Goal: Information Seeking & Learning: Check status

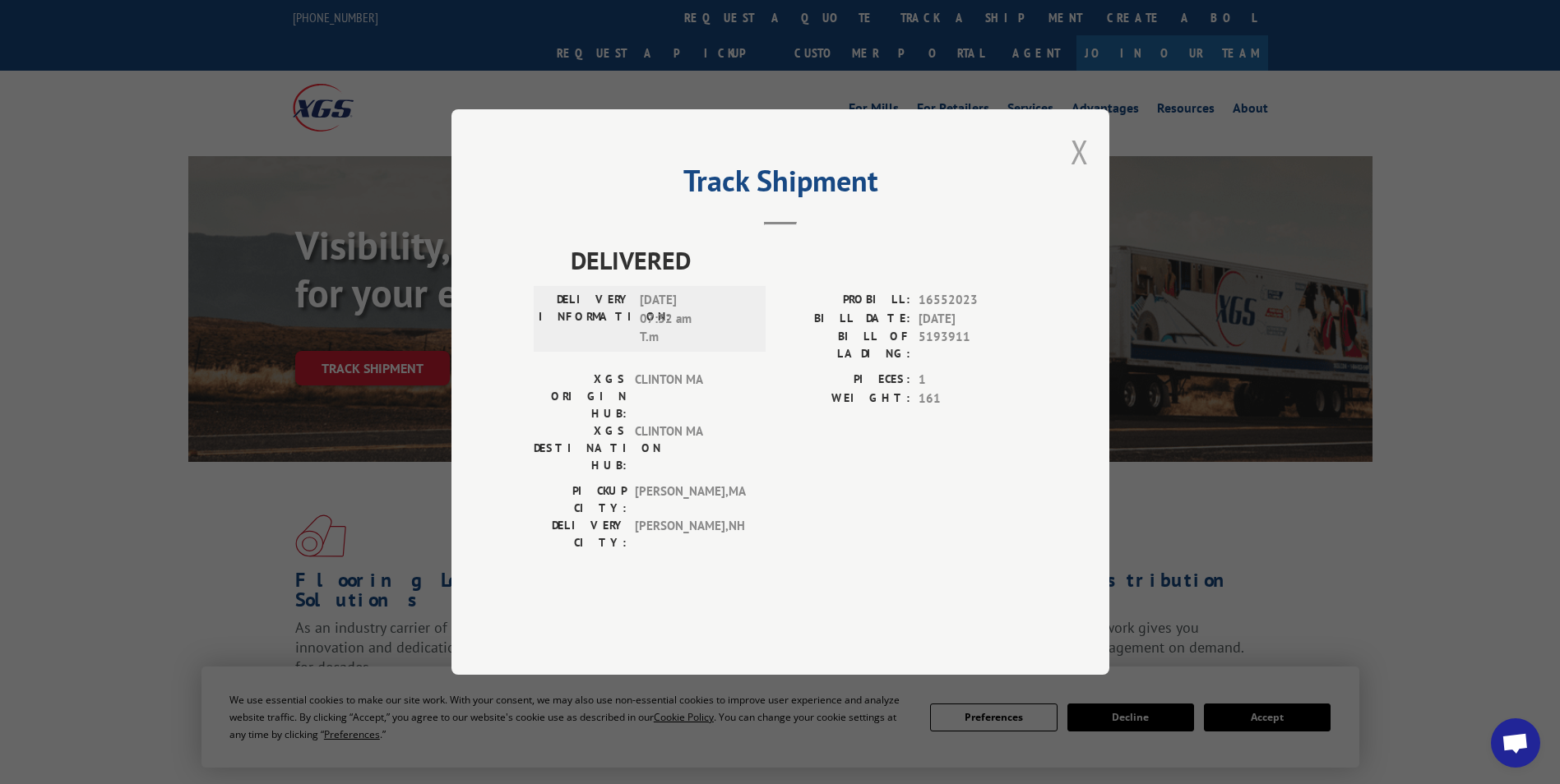
click at [1074, 174] on button "Close modal" at bounding box center [1080, 151] width 18 height 44
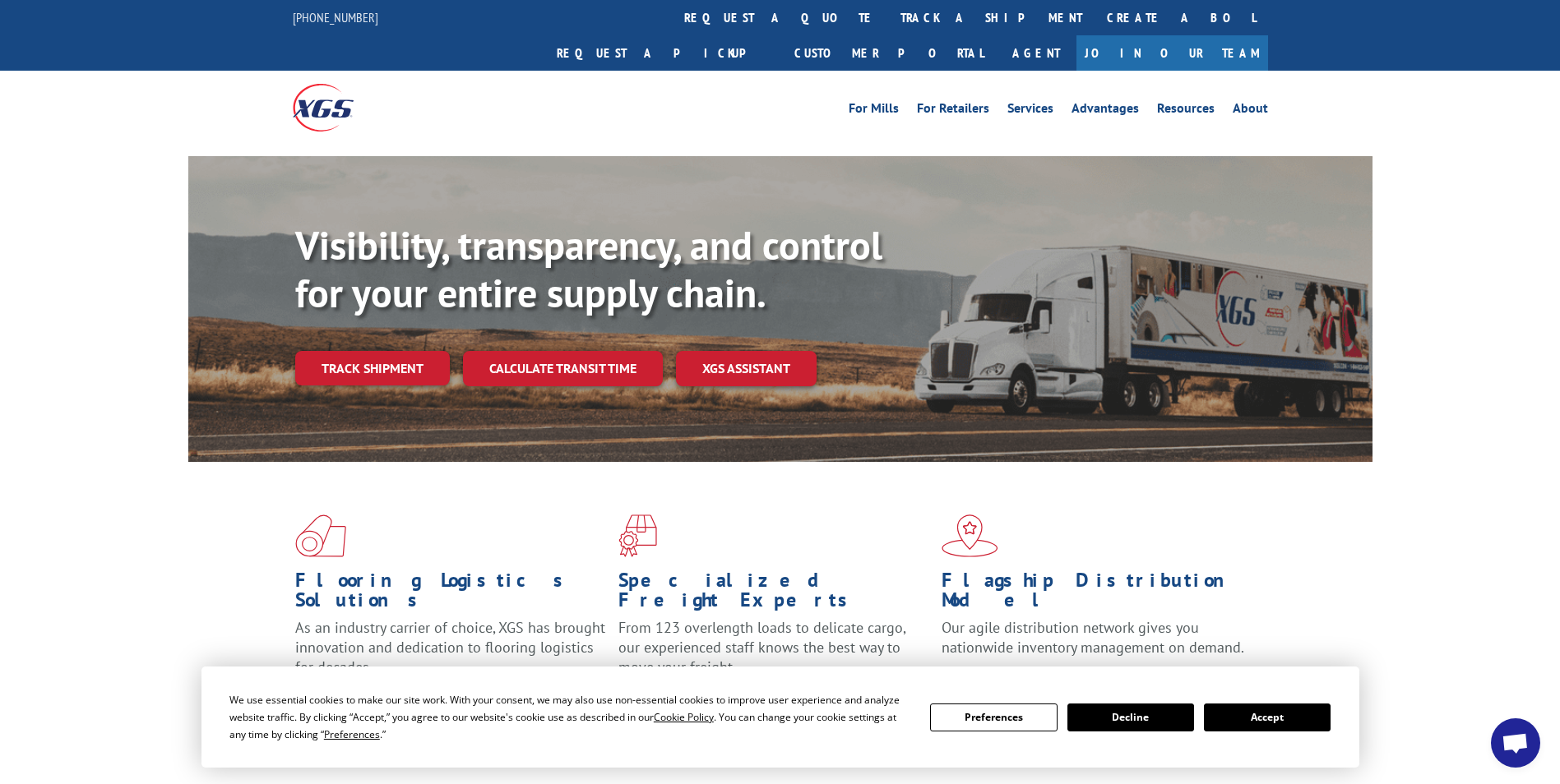
click at [888, 16] on link "track a shipment" at bounding box center [991, 18] width 207 height 36
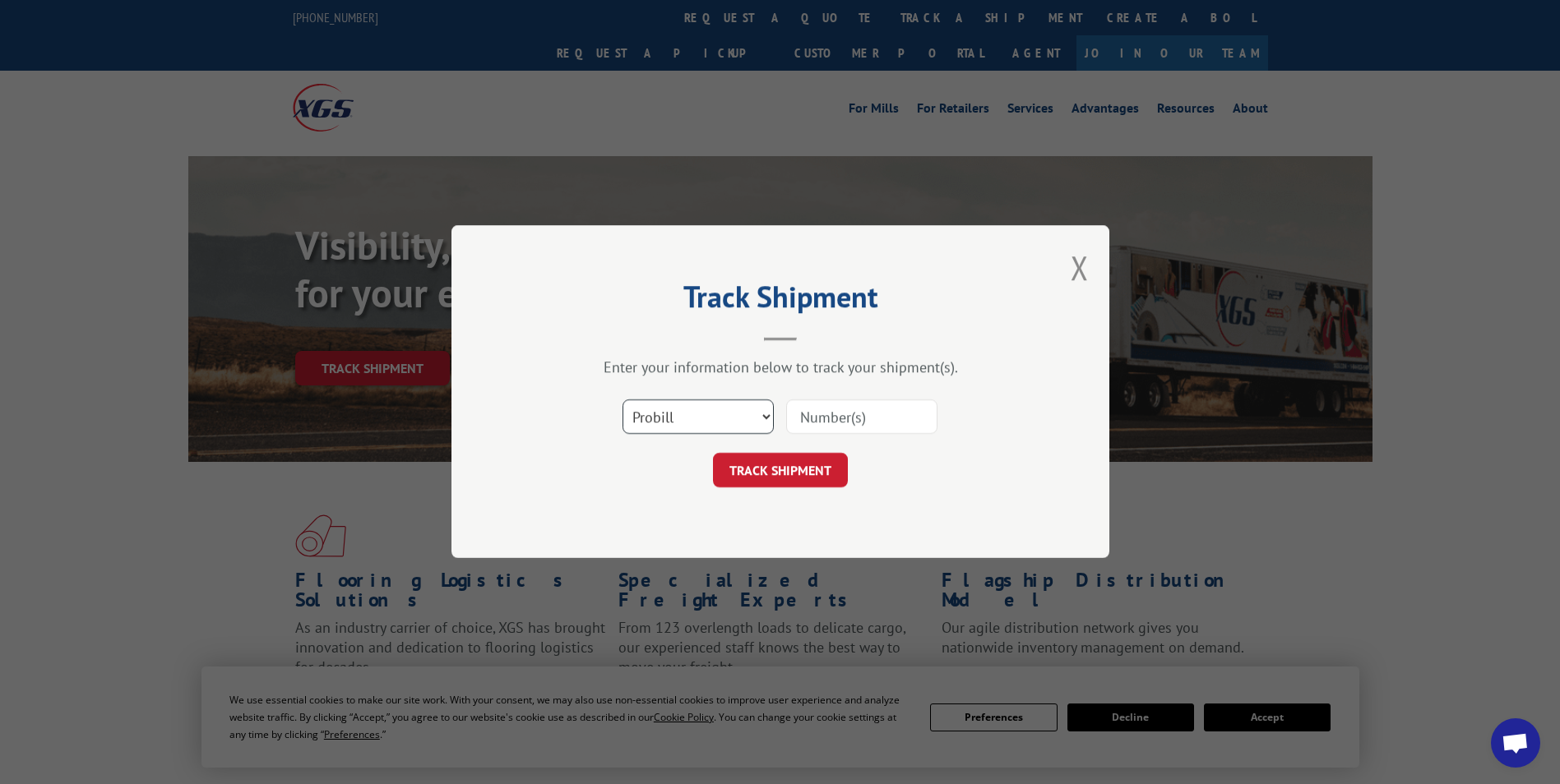
click at [699, 410] on select "Select category... Probill BOL PO" at bounding box center [698, 417] width 152 height 35
select select "bol"
click at [622, 400] on select "Select category... Probill BOL PO" at bounding box center [698, 417] width 152 height 35
click at [816, 419] on input at bounding box center [862, 417] width 152 height 35
paste input "0078160454"
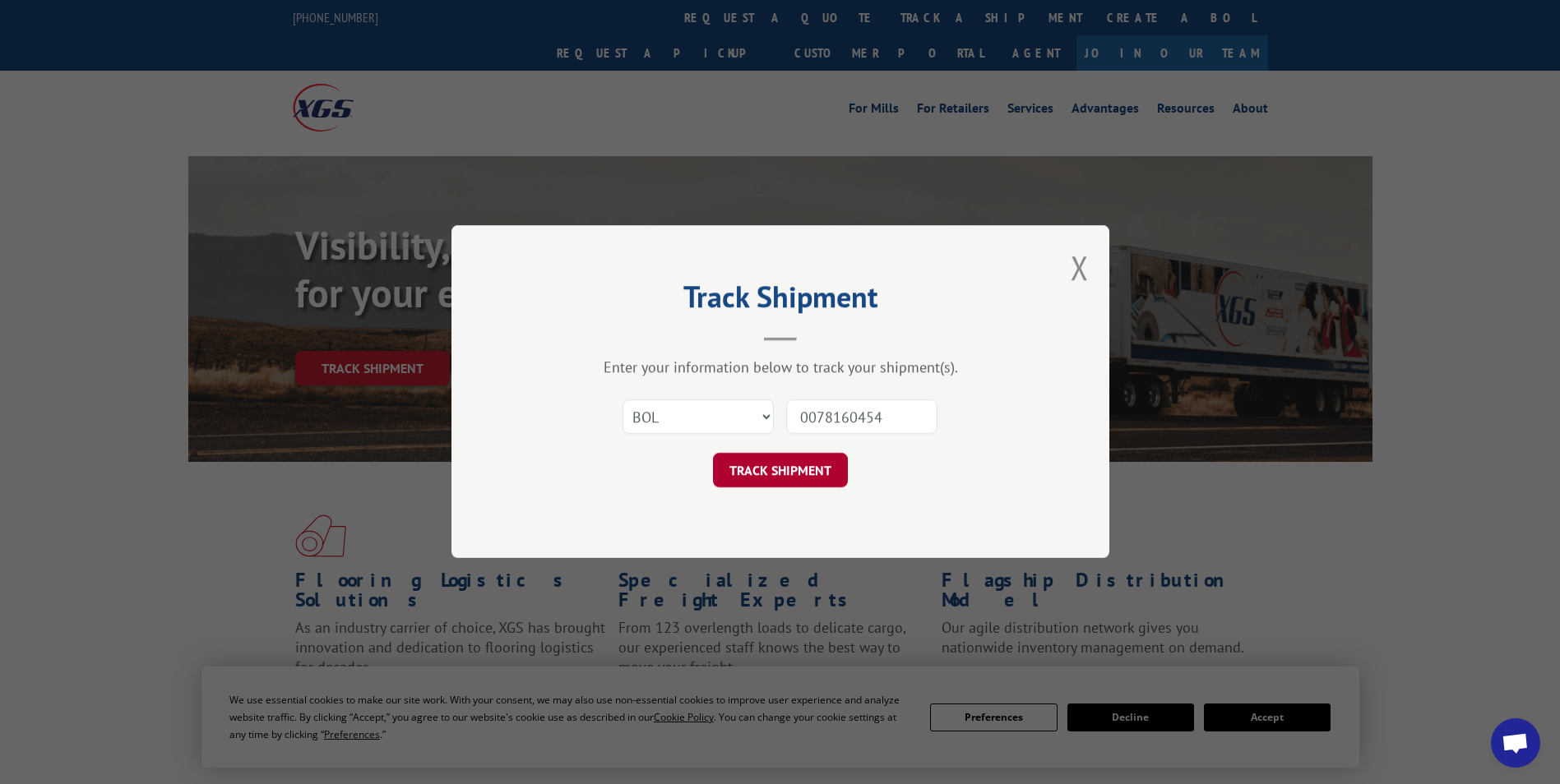
type input "0078160454"
click at [818, 482] on button "TRACK SHIPMENT" at bounding box center [780, 470] width 135 height 35
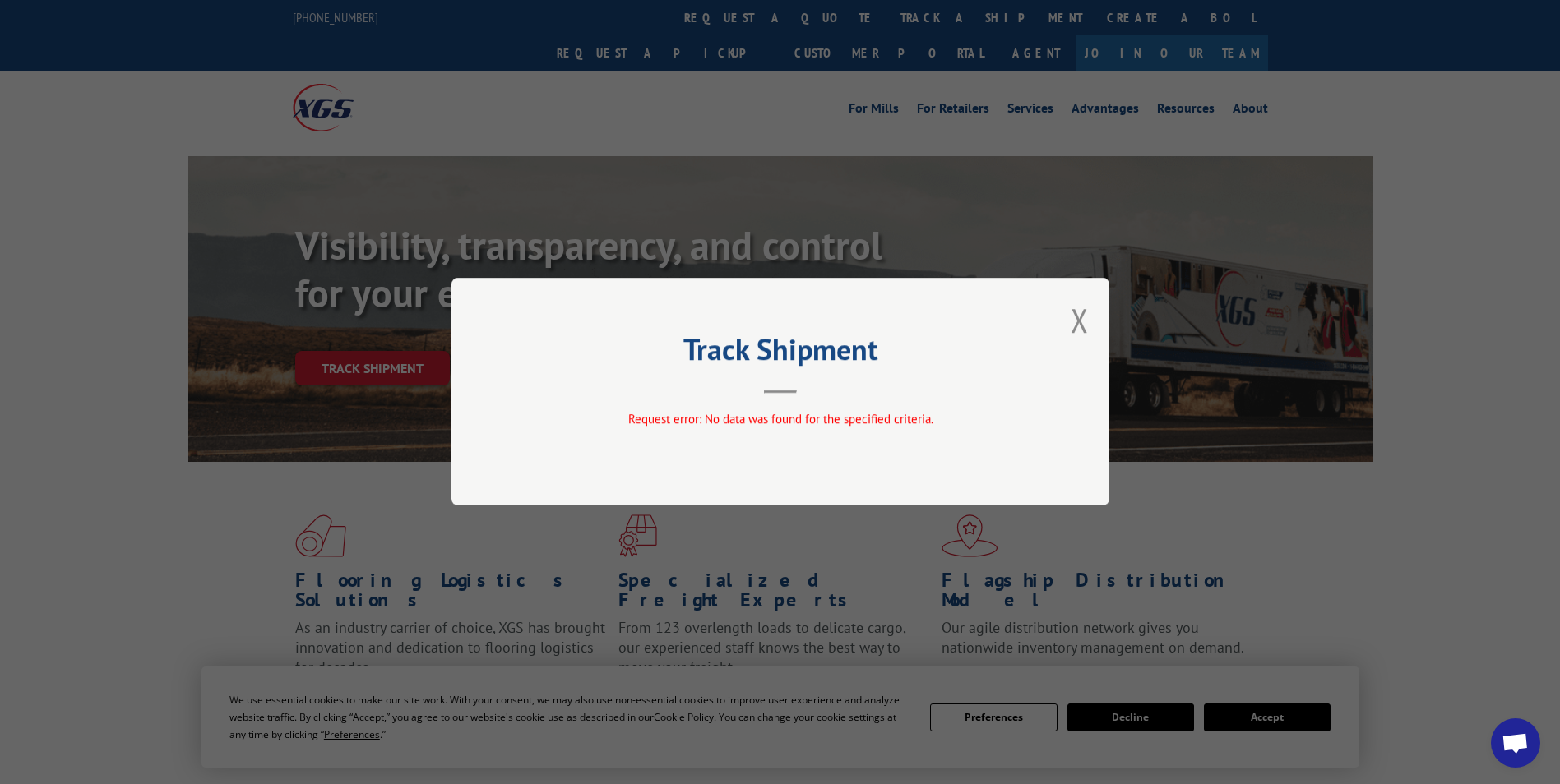
click at [1081, 320] on button "Close modal" at bounding box center [1080, 320] width 18 height 44
